Goal: Task Accomplishment & Management: Manage account settings

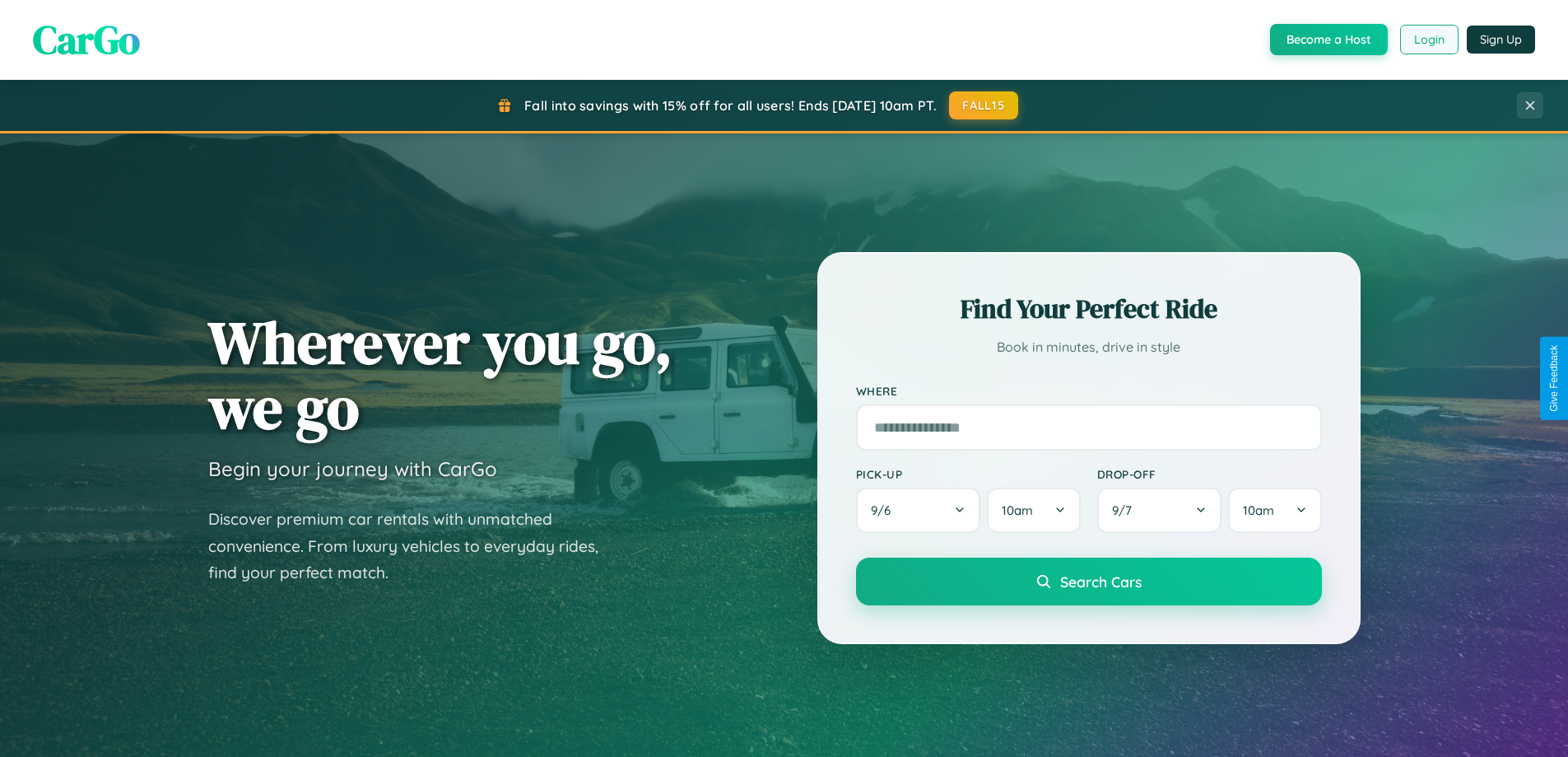
click at [1428, 39] on button "Login" at bounding box center [1428, 39] width 58 height 30
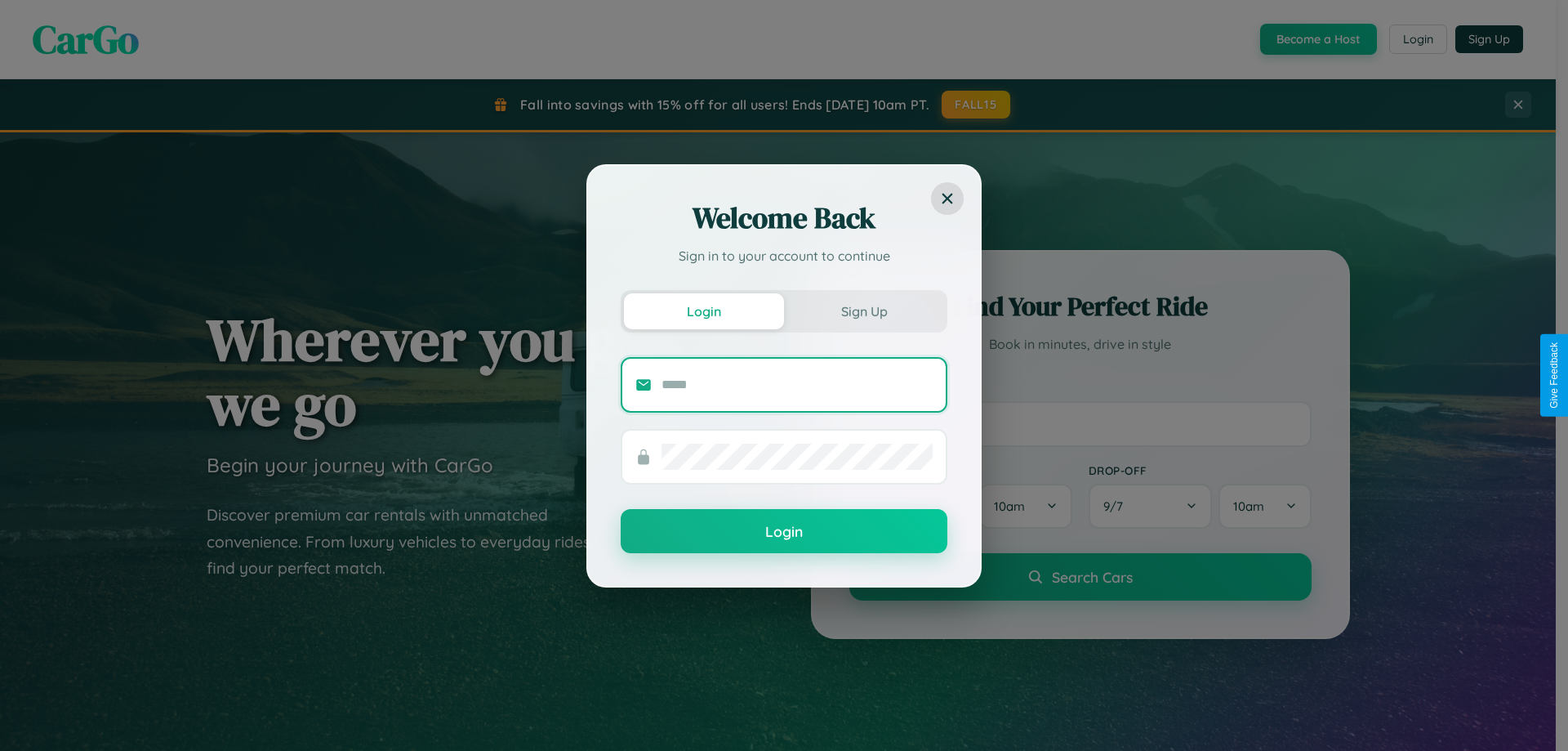
click at [797, 383] on input "text" at bounding box center [796, 384] width 271 height 26
type input "**********"
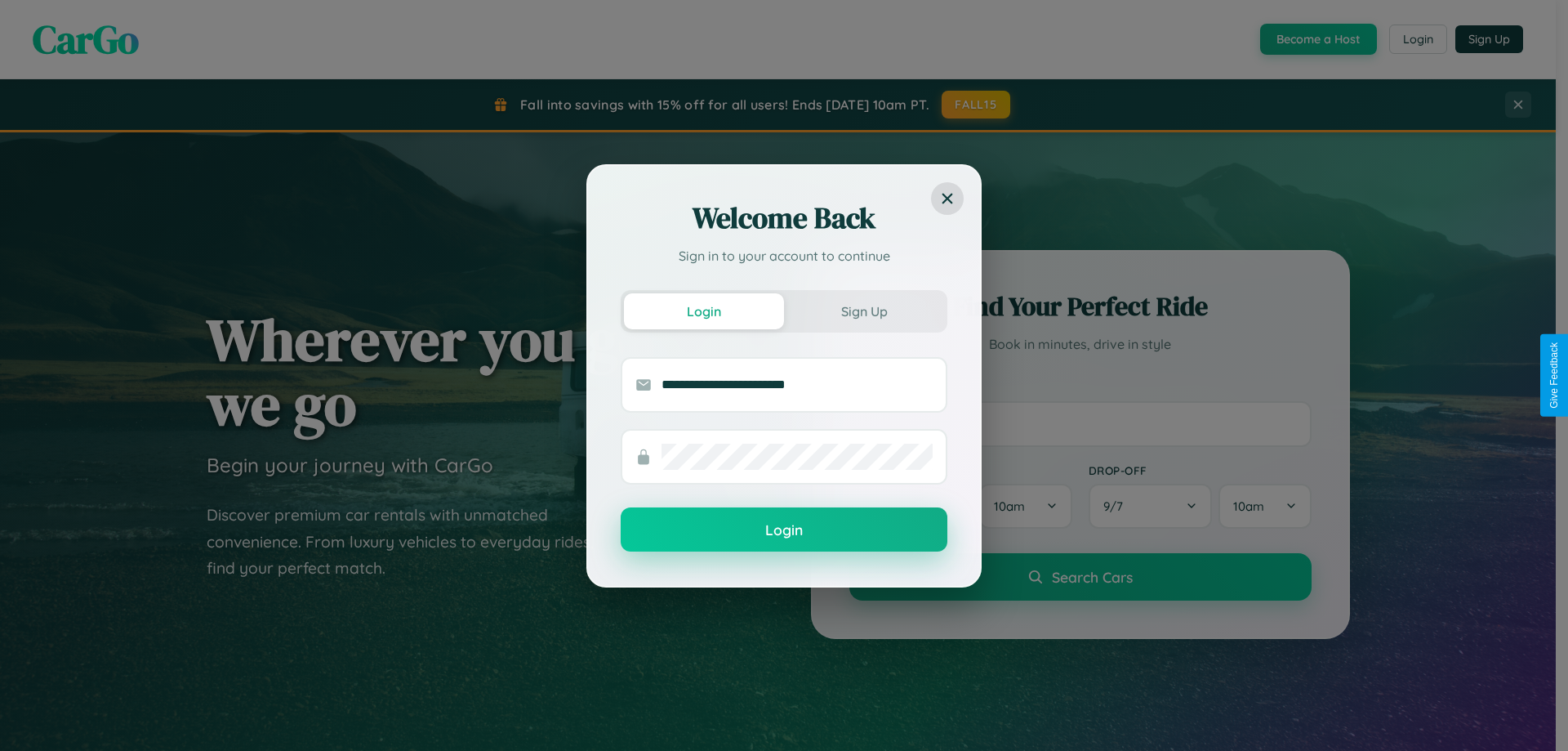
click at [784, 529] on button "Login" at bounding box center [784, 529] width 327 height 44
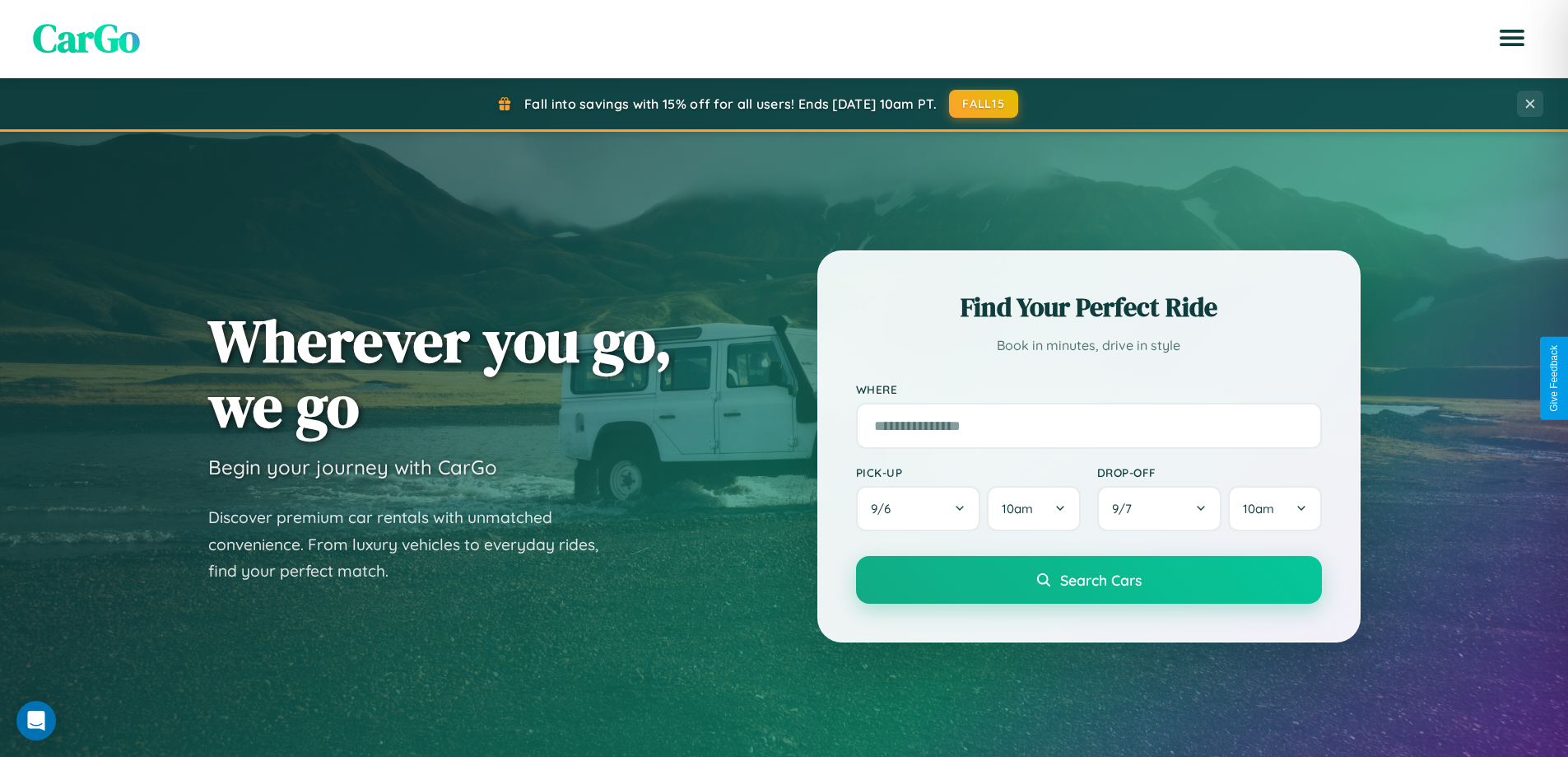
scroll to position [710, 0]
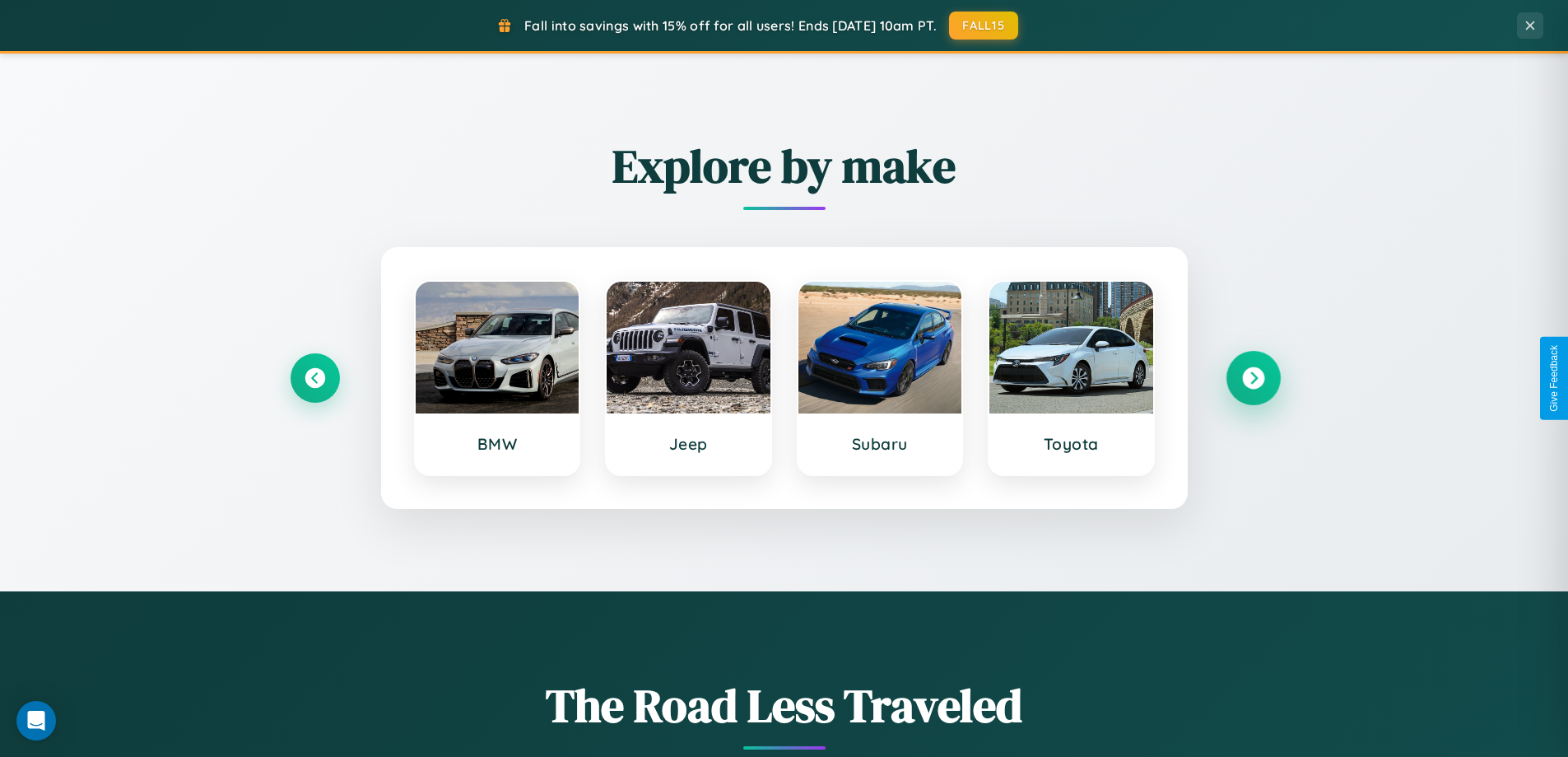
click at [1252, 378] on icon at bounding box center [1252, 378] width 22 height 22
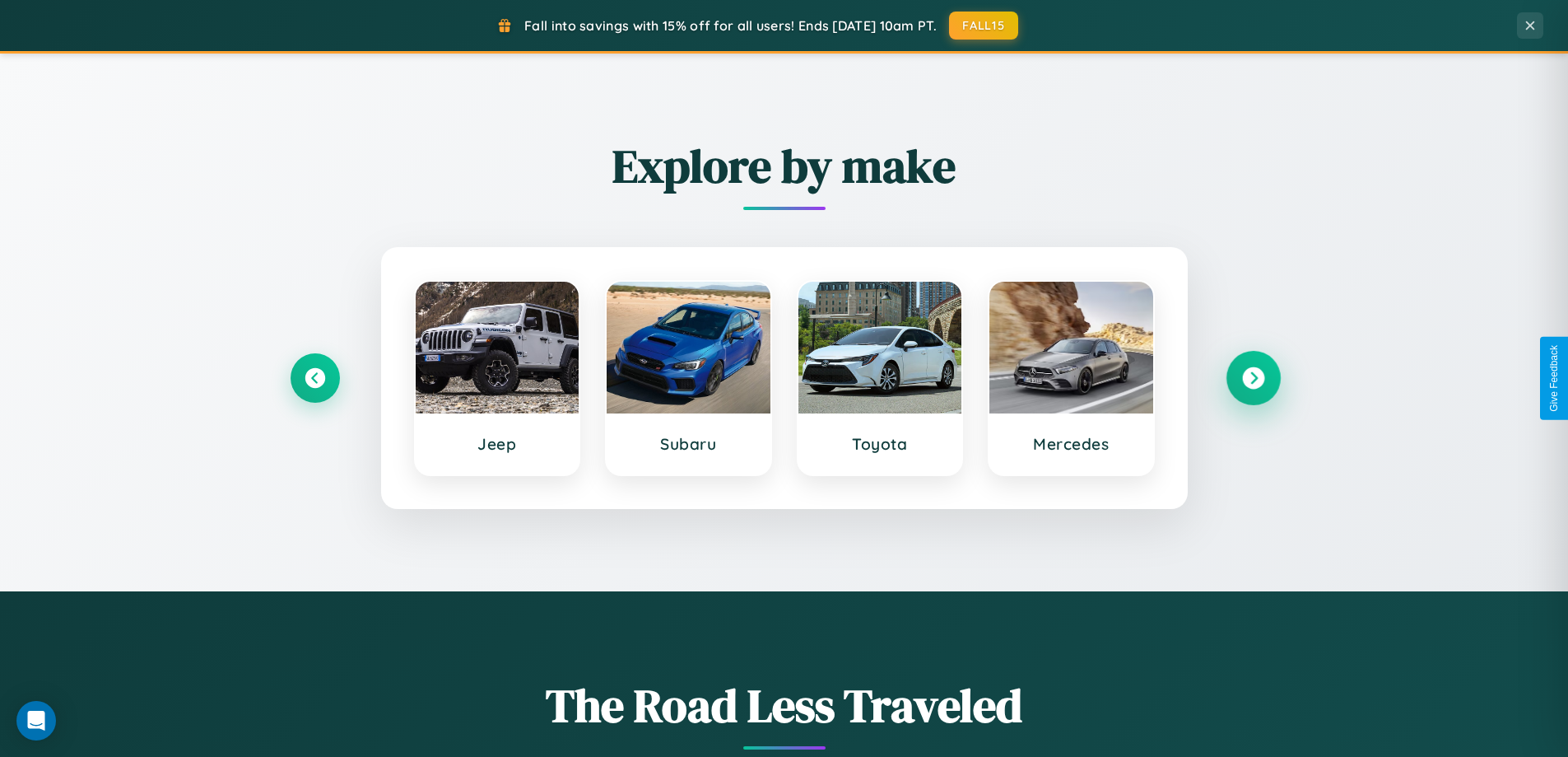
click at [1252, 378] on icon at bounding box center [1252, 378] width 22 height 22
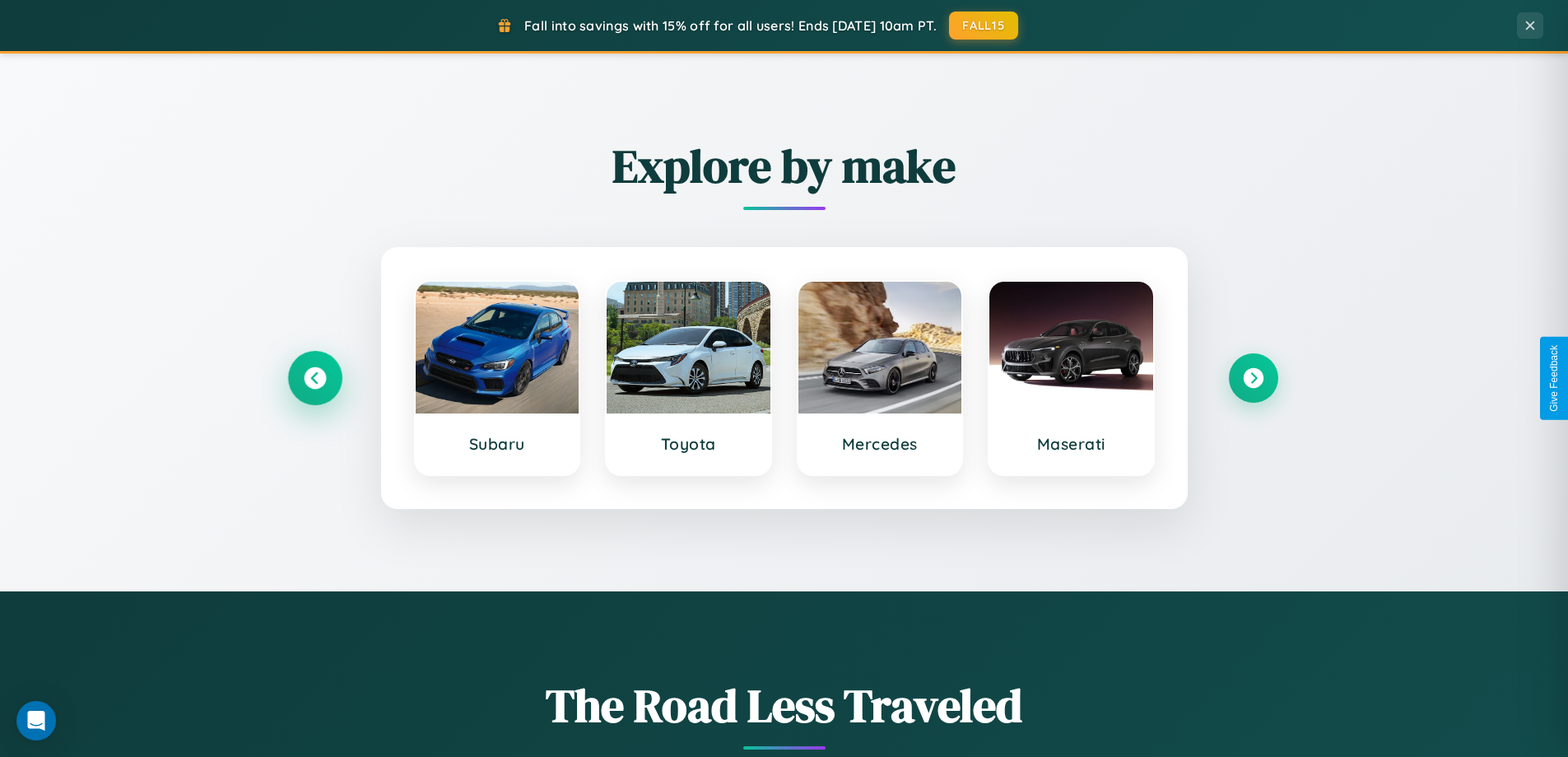
click at [314, 378] on icon at bounding box center [315, 378] width 22 height 22
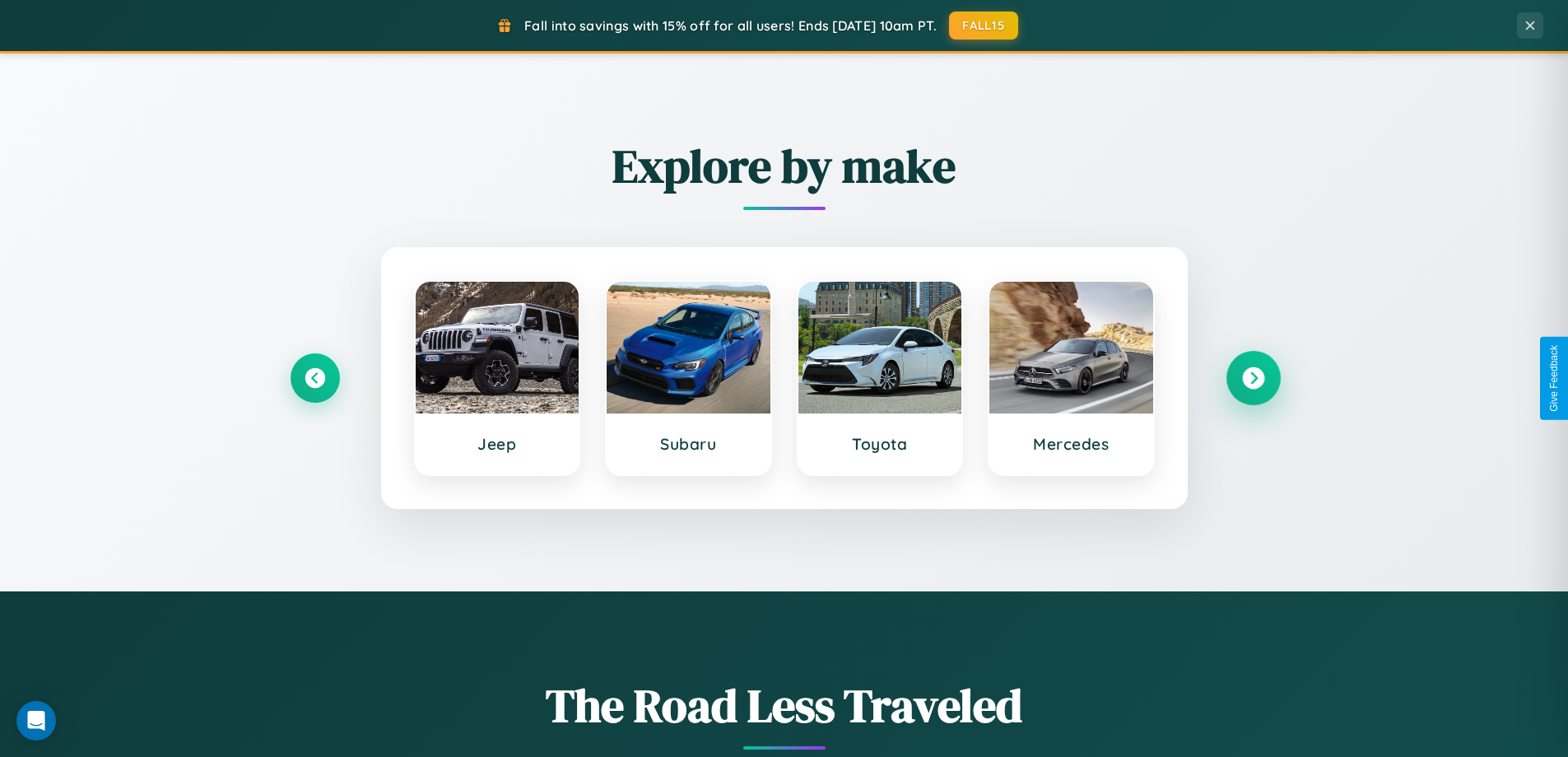
click at [1252, 378] on icon at bounding box center [1252, 378] width 22 height 22
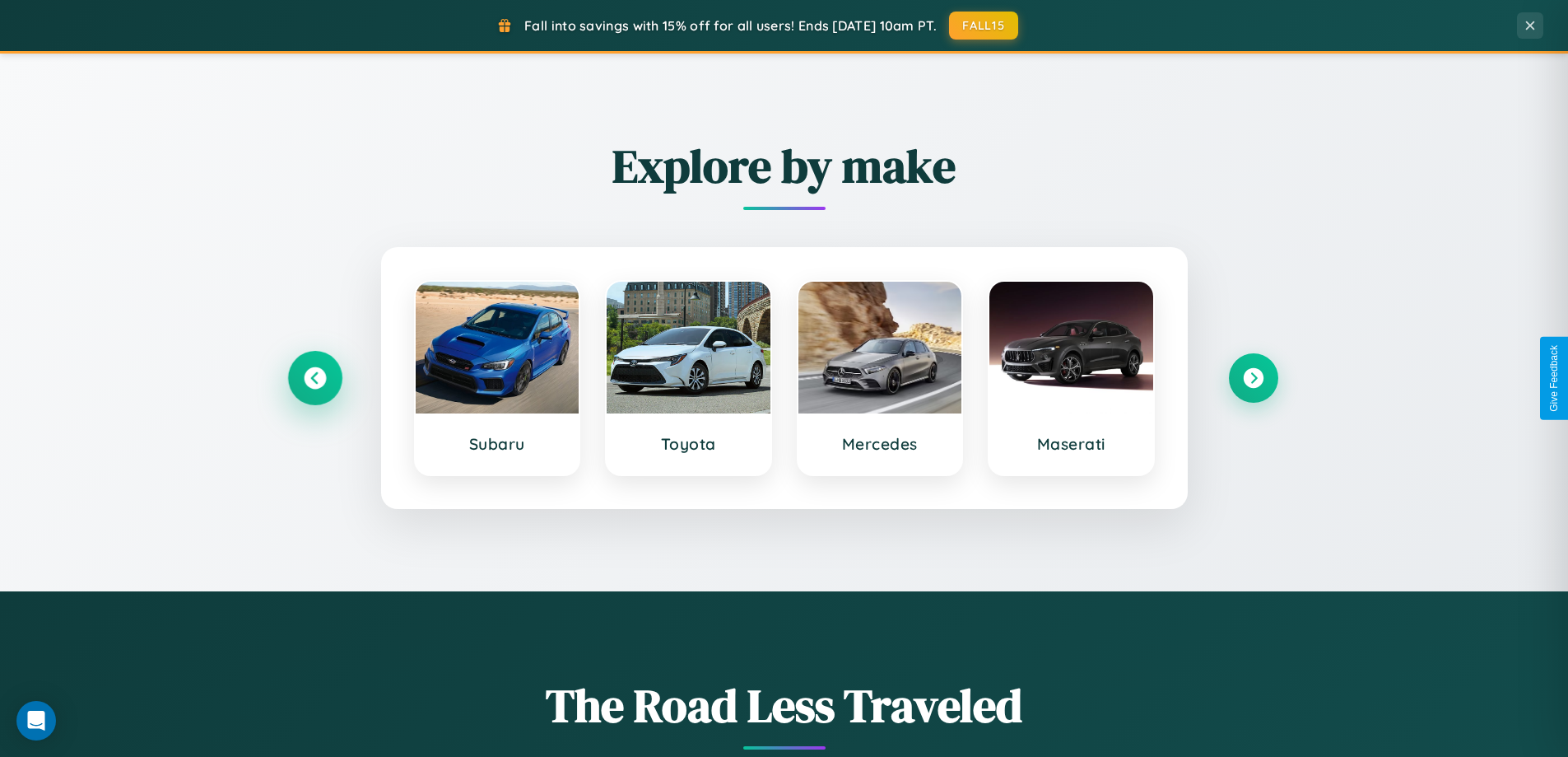
click at [314, 378] on icon at bounding box center [315, 378] width 22 height 22
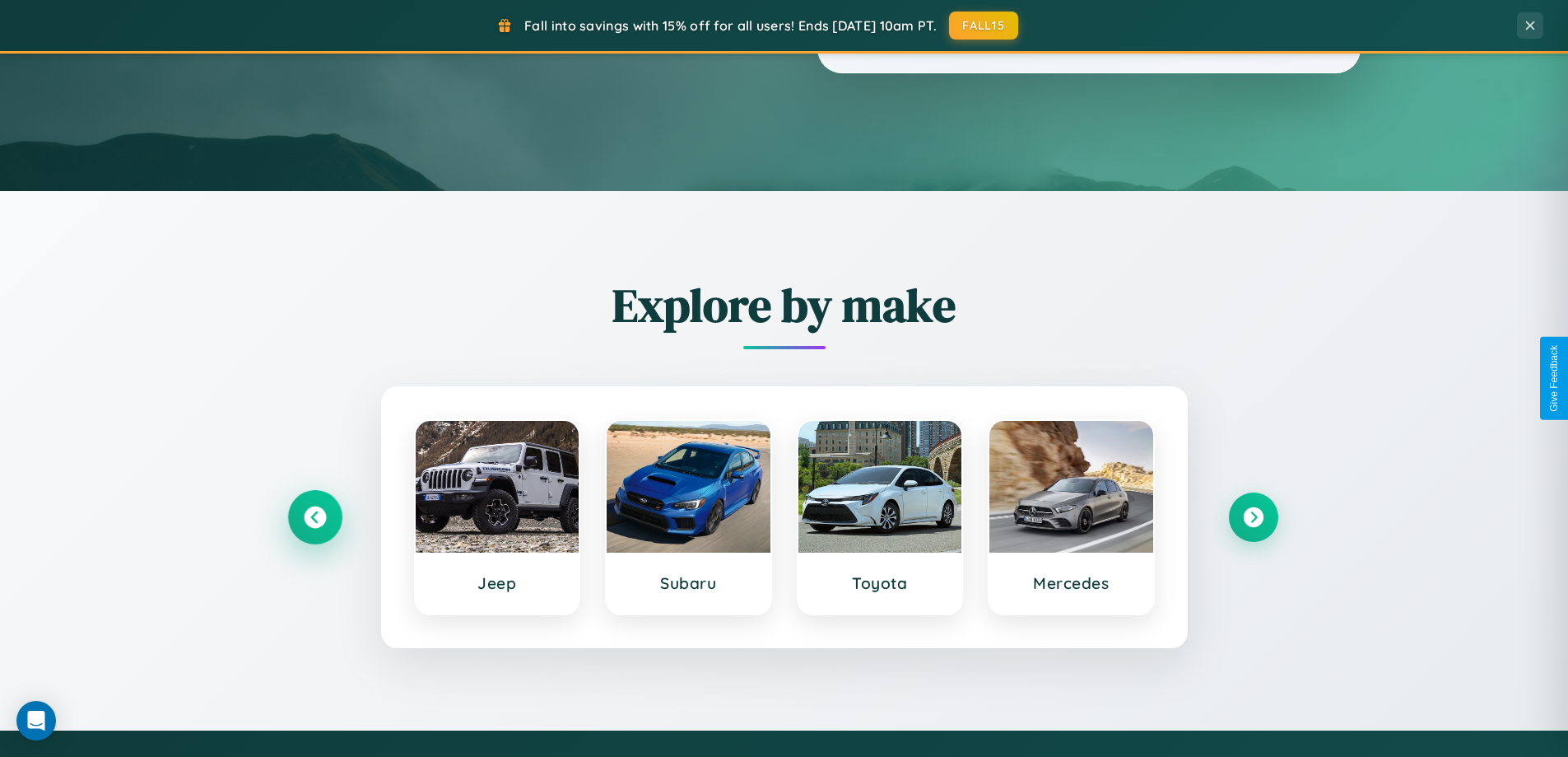
scroll to position [0, 0]
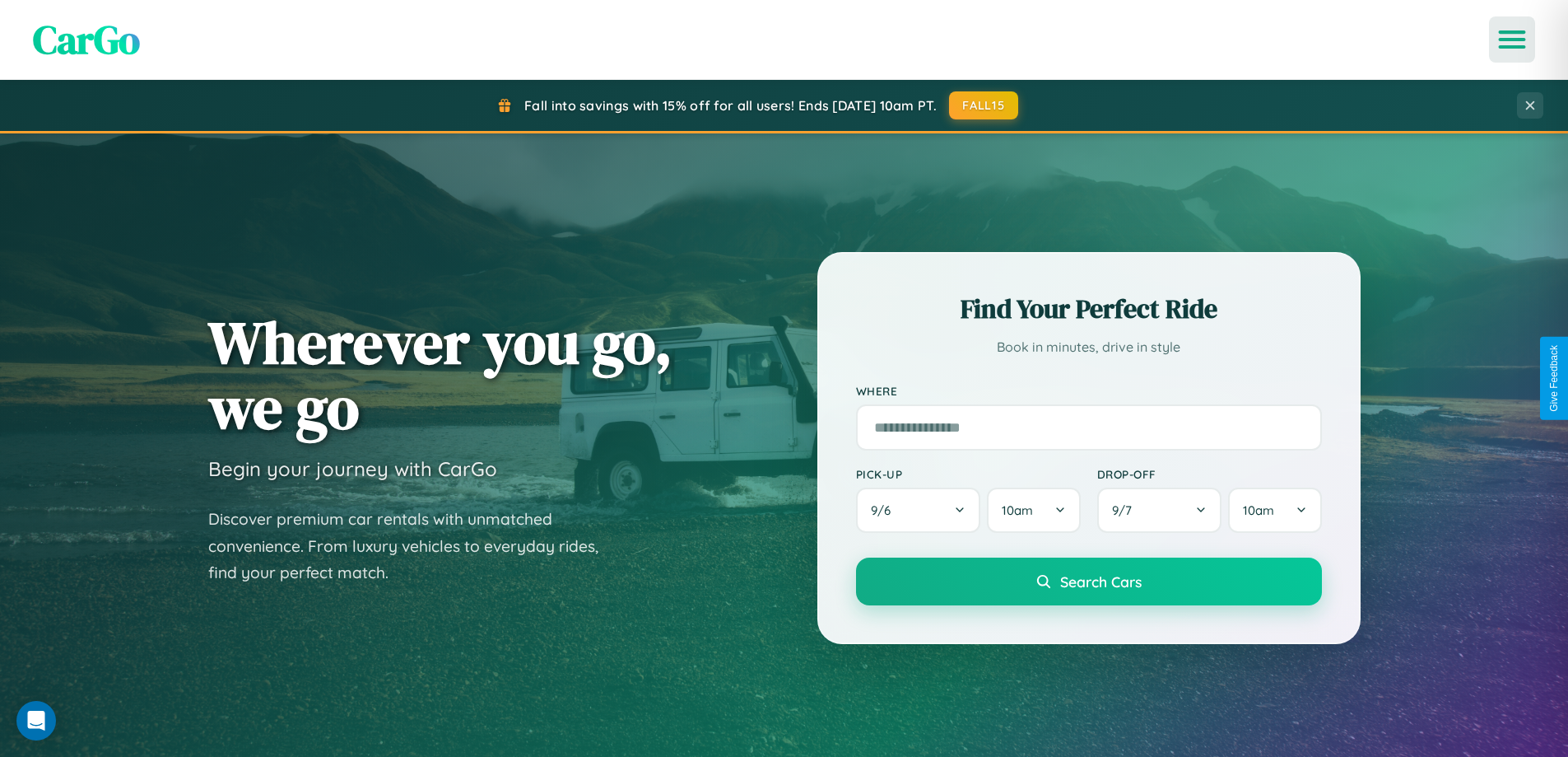
click at [1512, 39] on icon "Open menu" at bounding box center [1512, 39] width 24 height 15
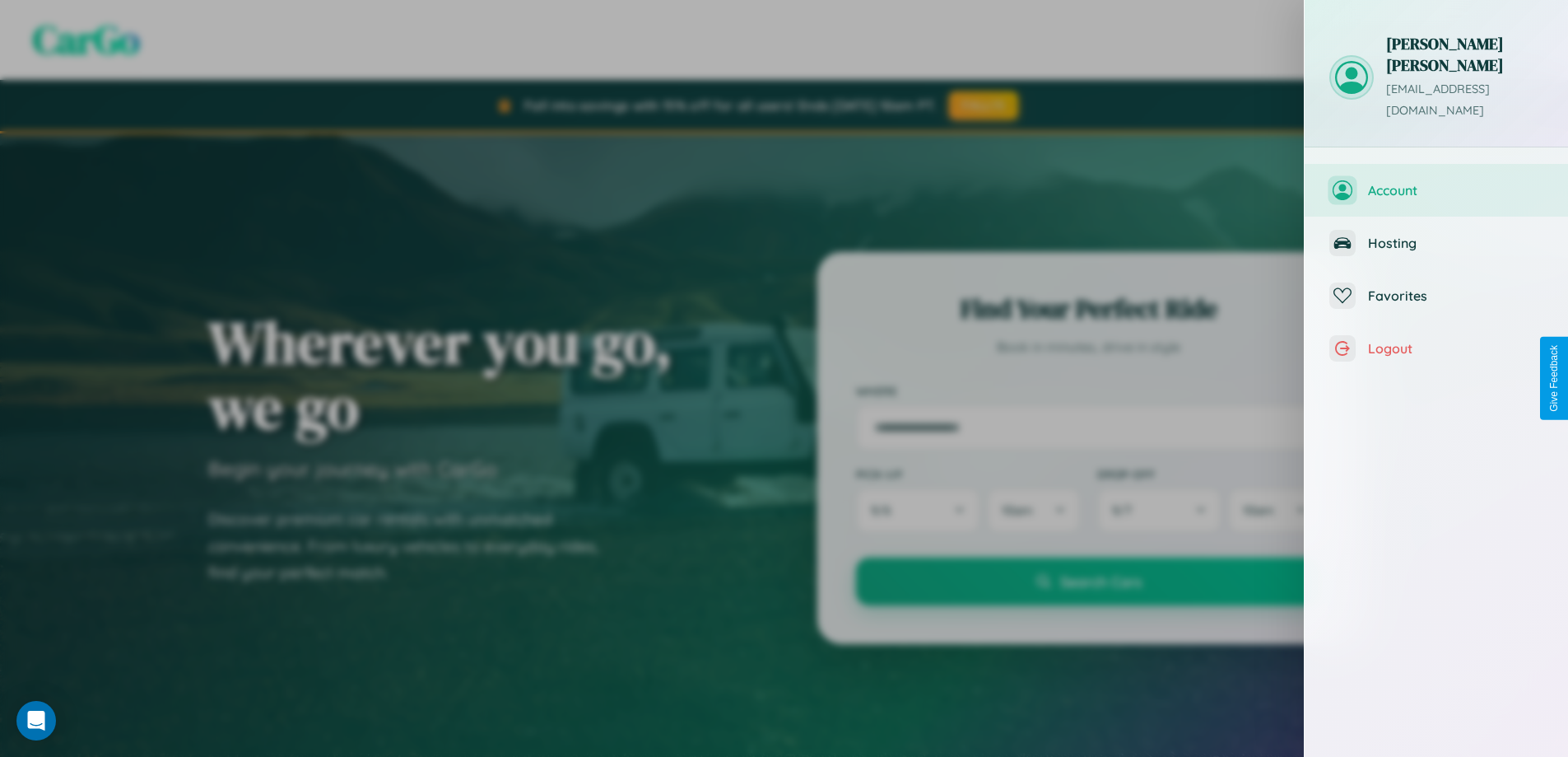
click at [1437, 182] on span "Account" at bounding box center [1455, 190] width 175 height 16
